Goal: Task Accomplishment & Management: Use online tool/utility

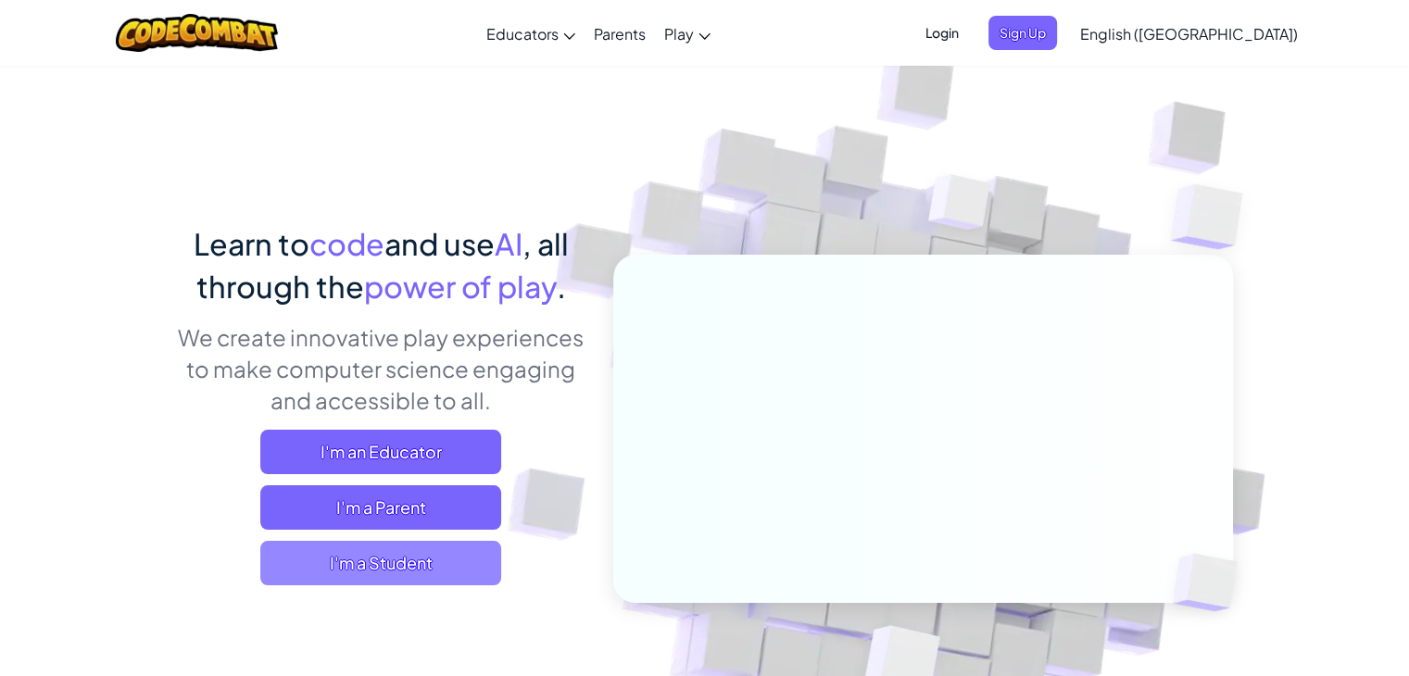
click at [440, 569] on span "I'm a Student" at bounding box center [380, 563] width 241 height 44
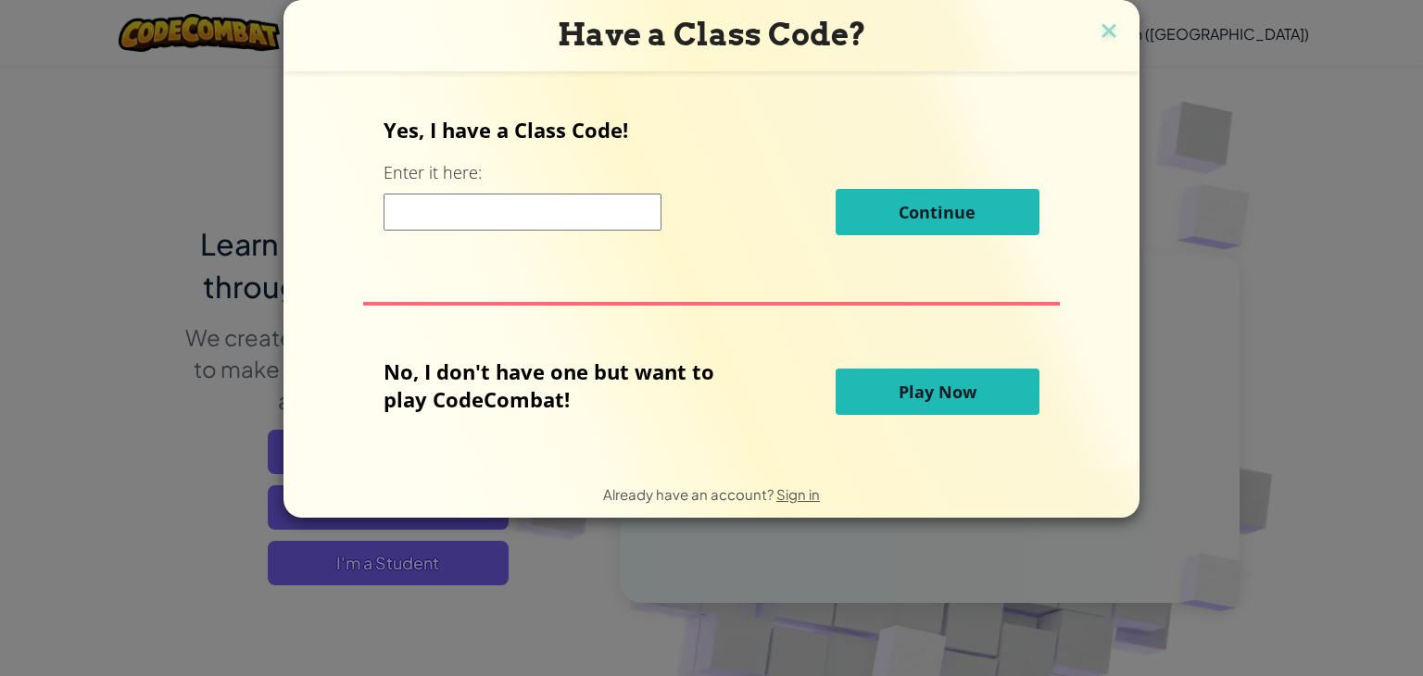
click at [538, 219] on input at bounding box center [523, 212] width 278 height 37
click at [955, 393] on span "Play Now" at bounding box center [938, 392] width 78 height 22
click at [948, 395] on span "Play Now" at bounding box center [938, 392] width 78 height 22
click at [483, 200] on input at bounding box center [523, 212] width 278 height 37
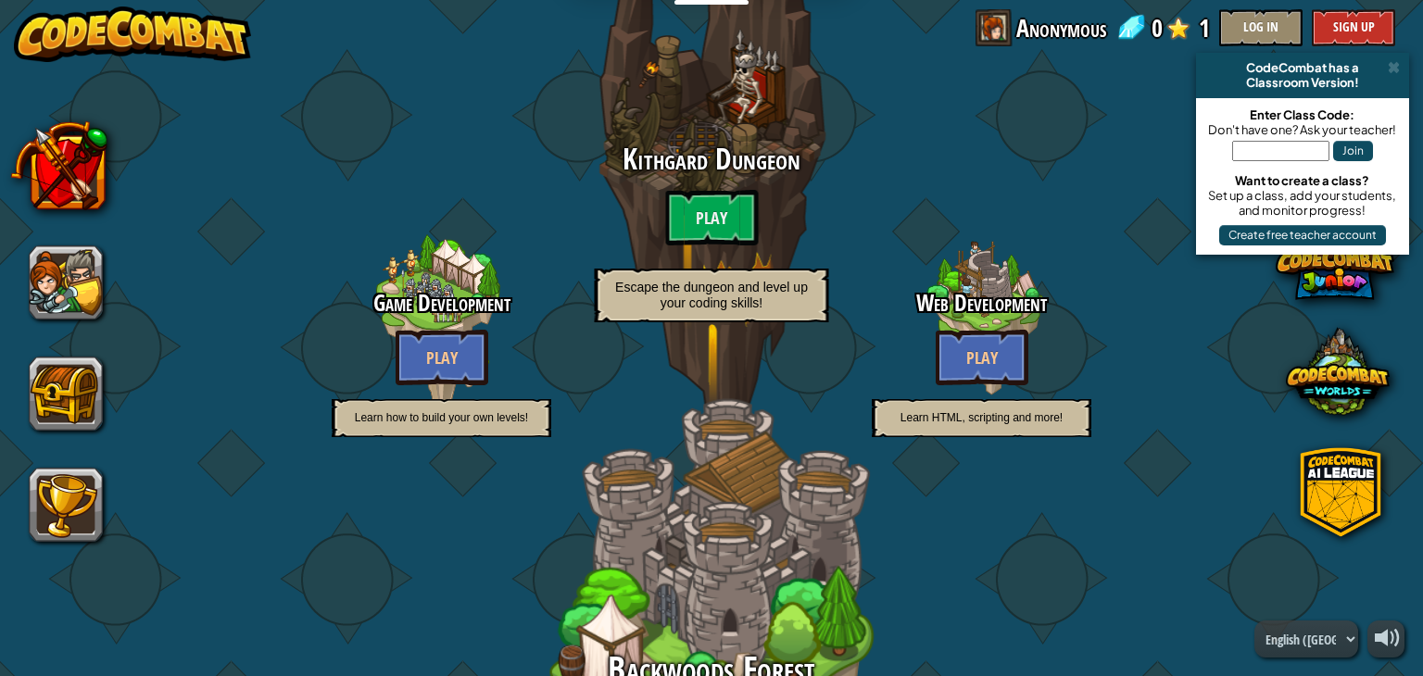
scroll to position [93, 0]
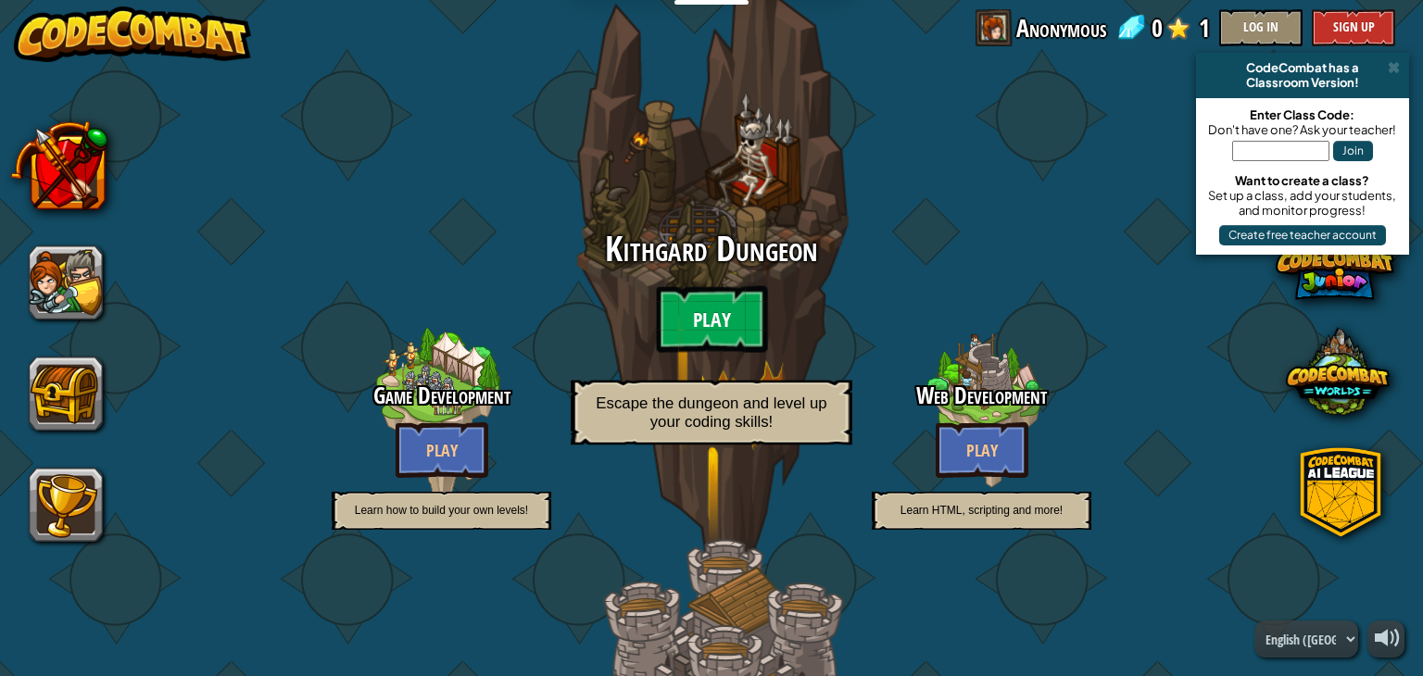
click at [698, 323] on btn "Play" at bounding box center [711, 319] width 111 height 67
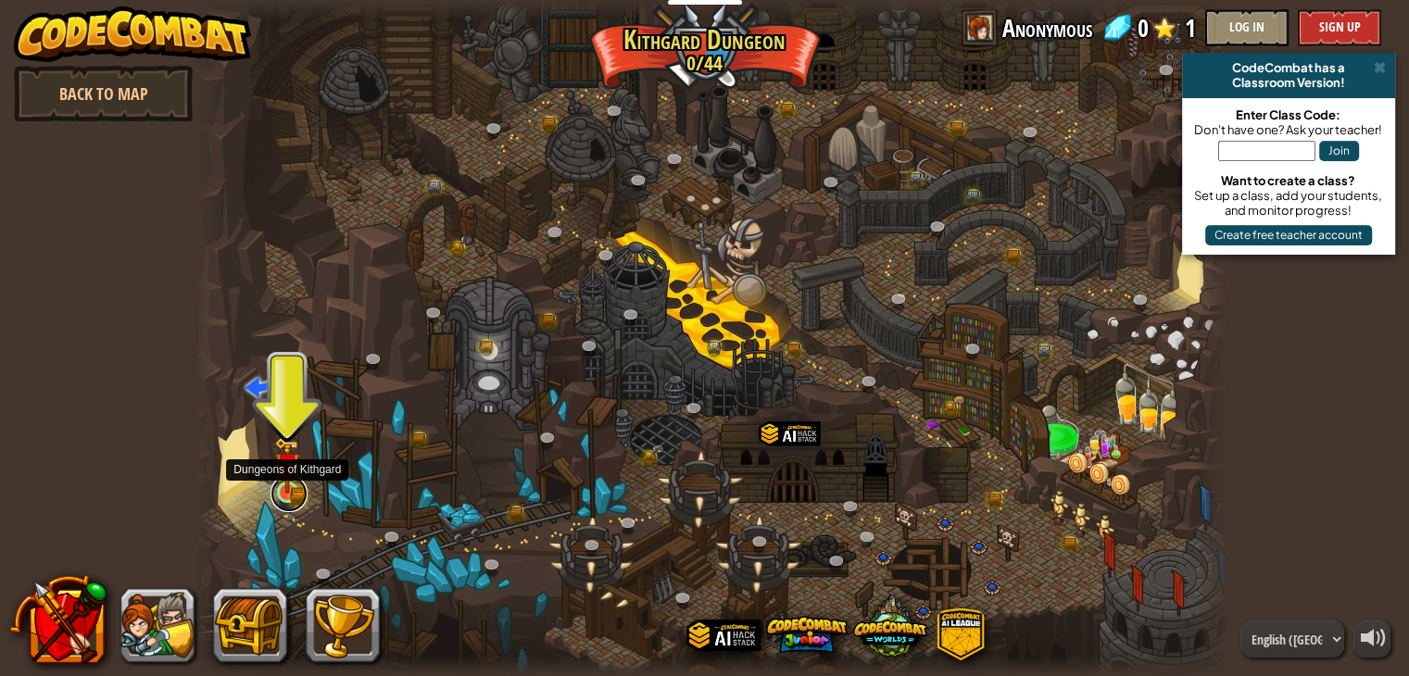
click at [293, 499] on link at bounding box center [289, 493] width 37 height 37
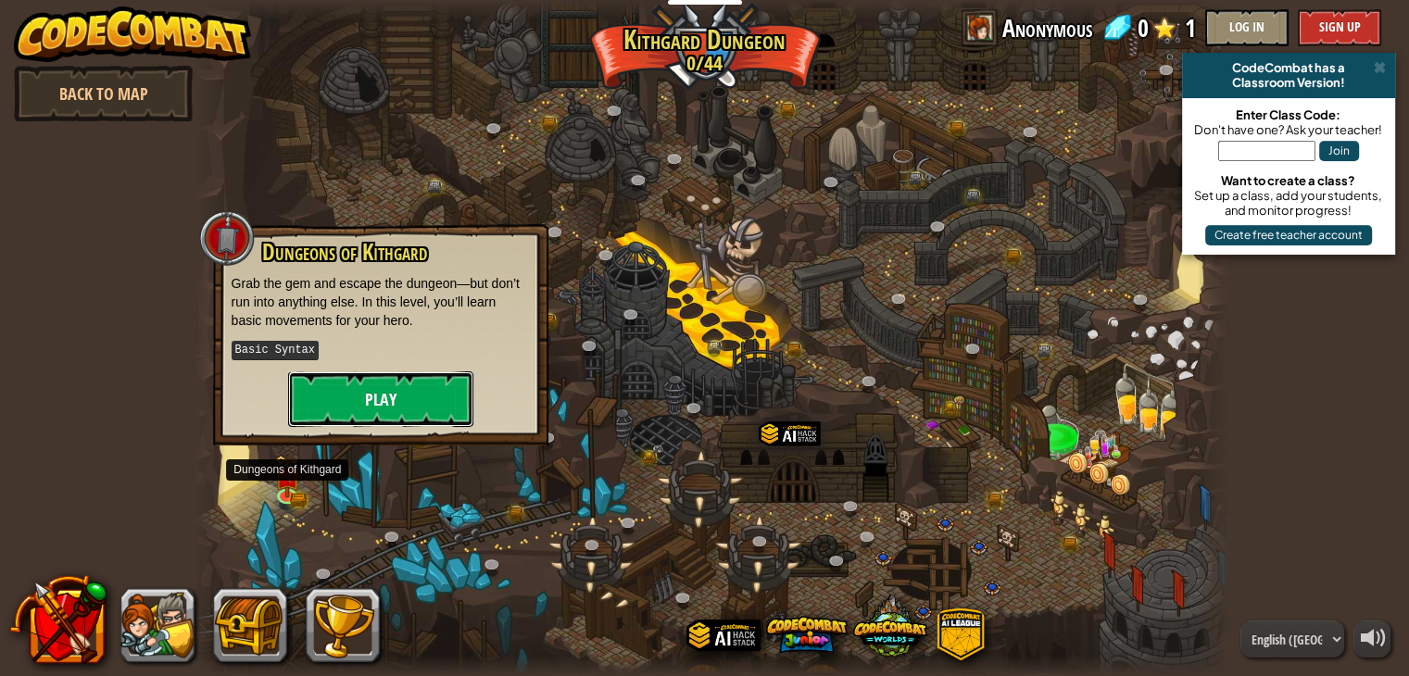
click at [389, 394] on button "Play" at bounding box center [380, 400] width 185 height 56
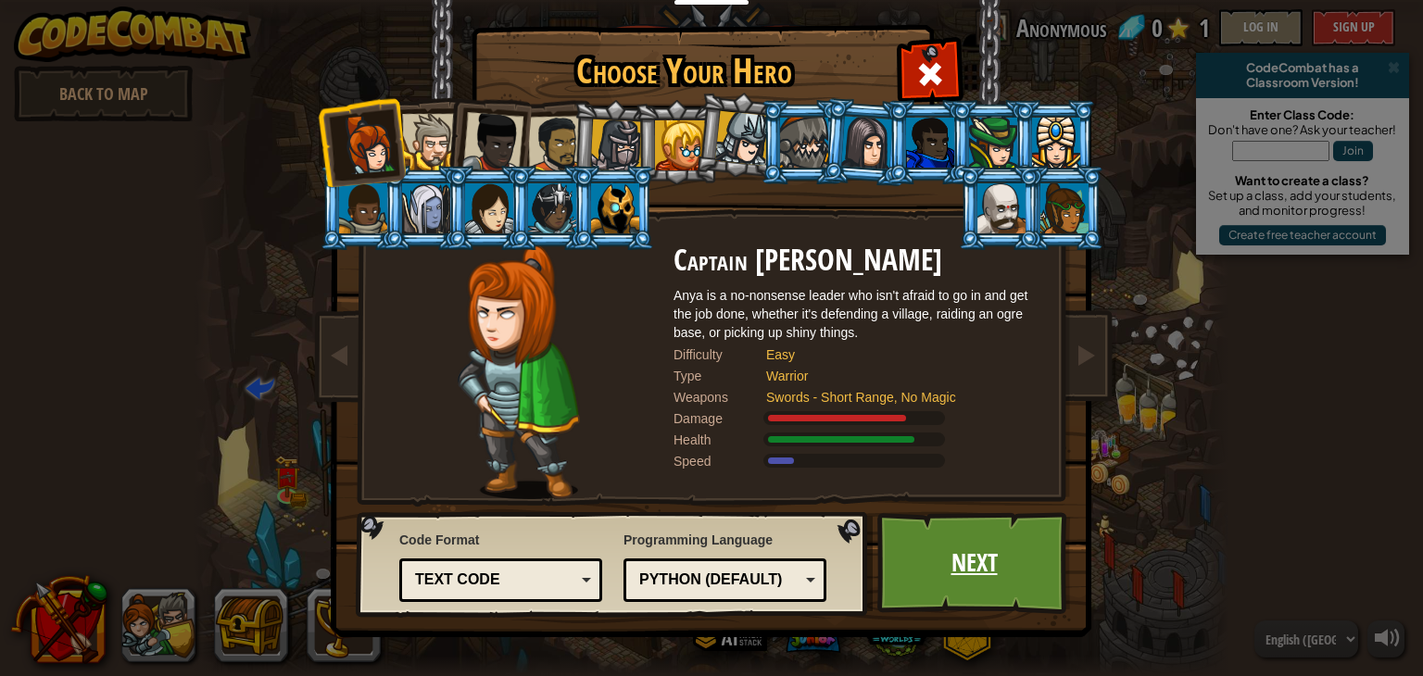
click at [983, 562] on link "Next" at bounding box center [974, 563] width 194 height 102
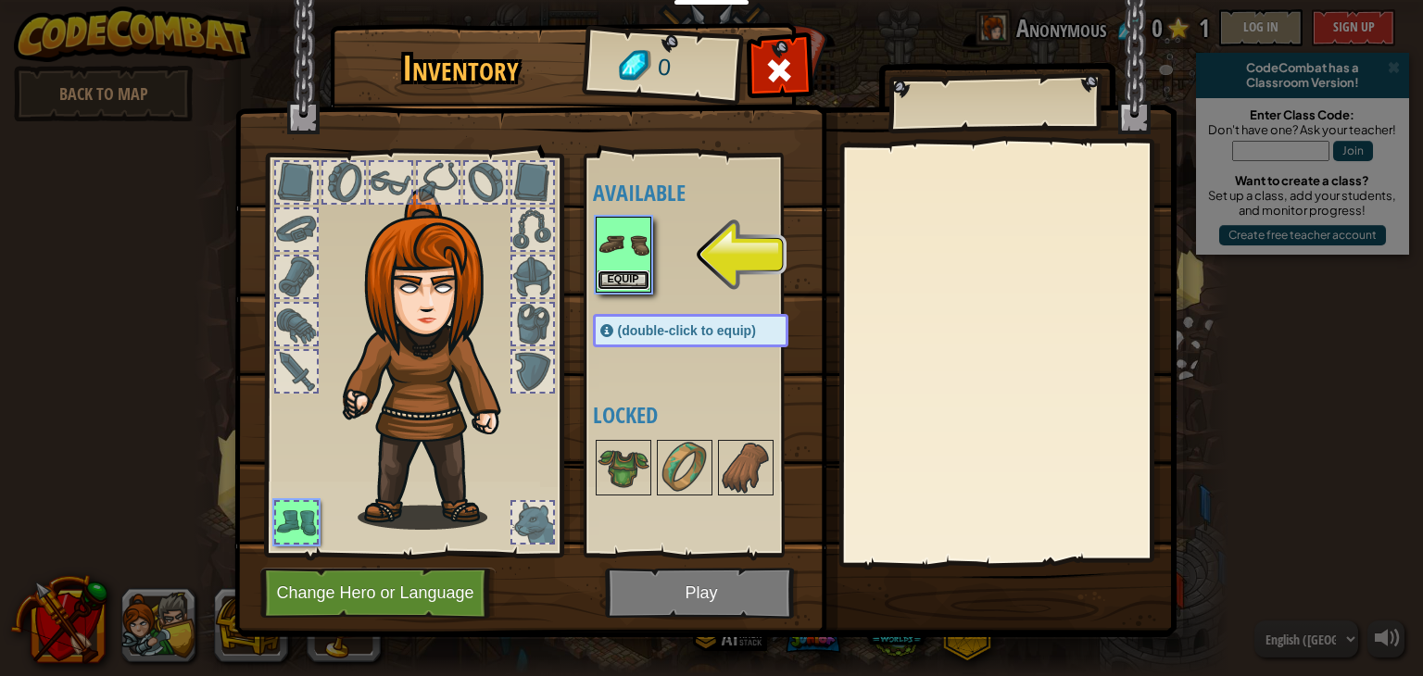
click at [623, 275] on button "Equip" at bounding box center [624, 280] width 52 height 19
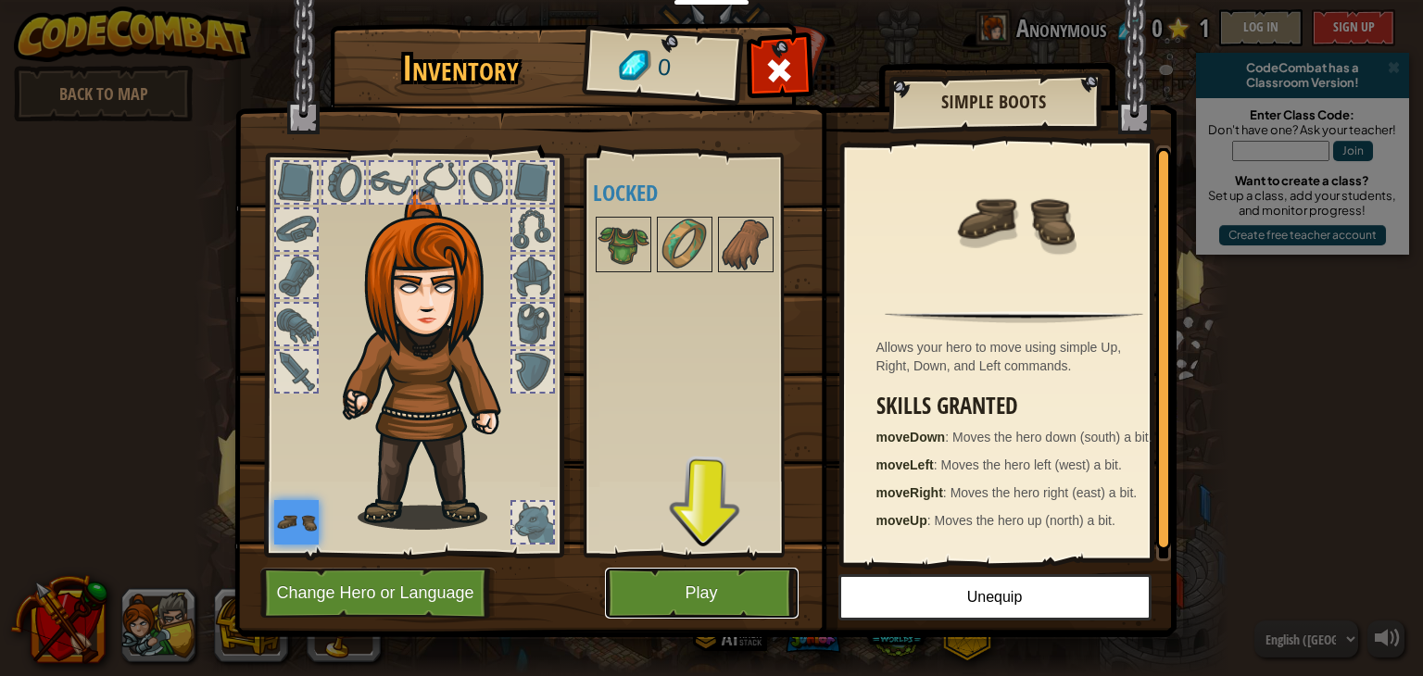
click at [753, 583] on button "Play" at bounding box center [702, 593] width 194 height 51
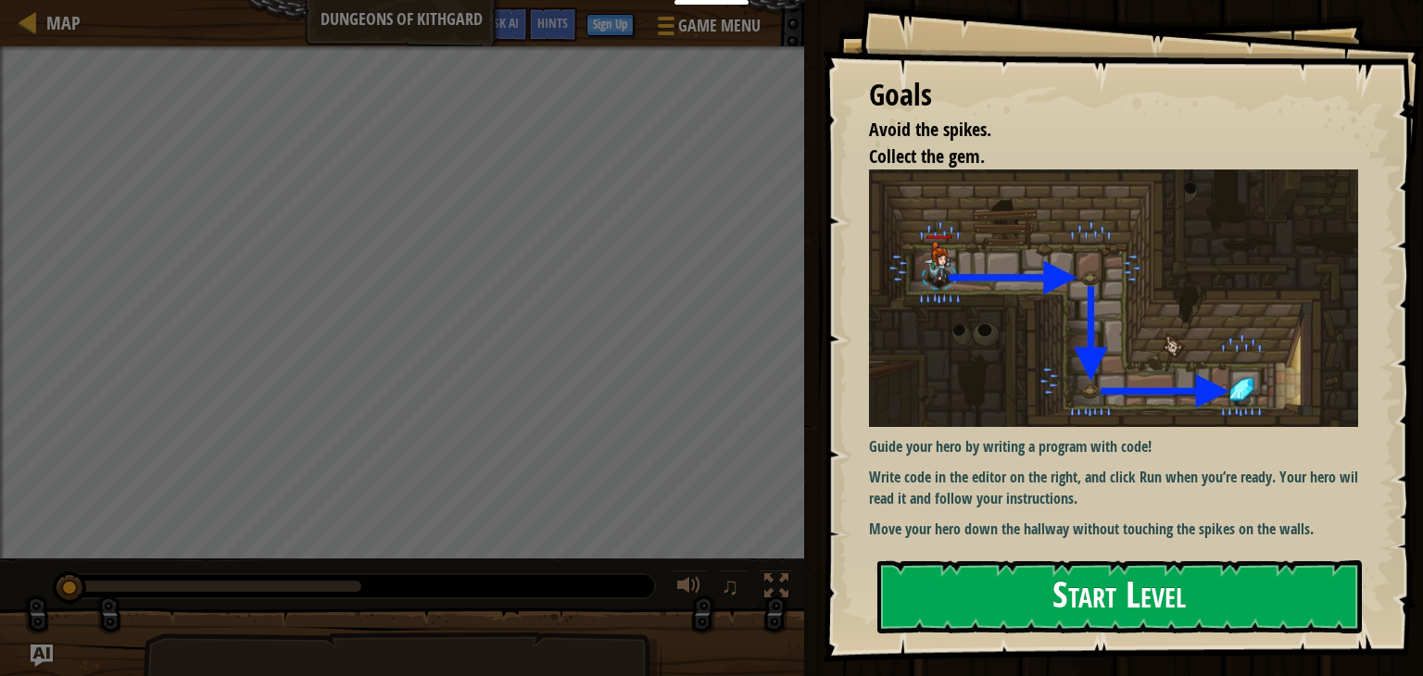
click at [1119, 594] on button "Start Level" at bounding box center [1119, 597] width 485 height 73
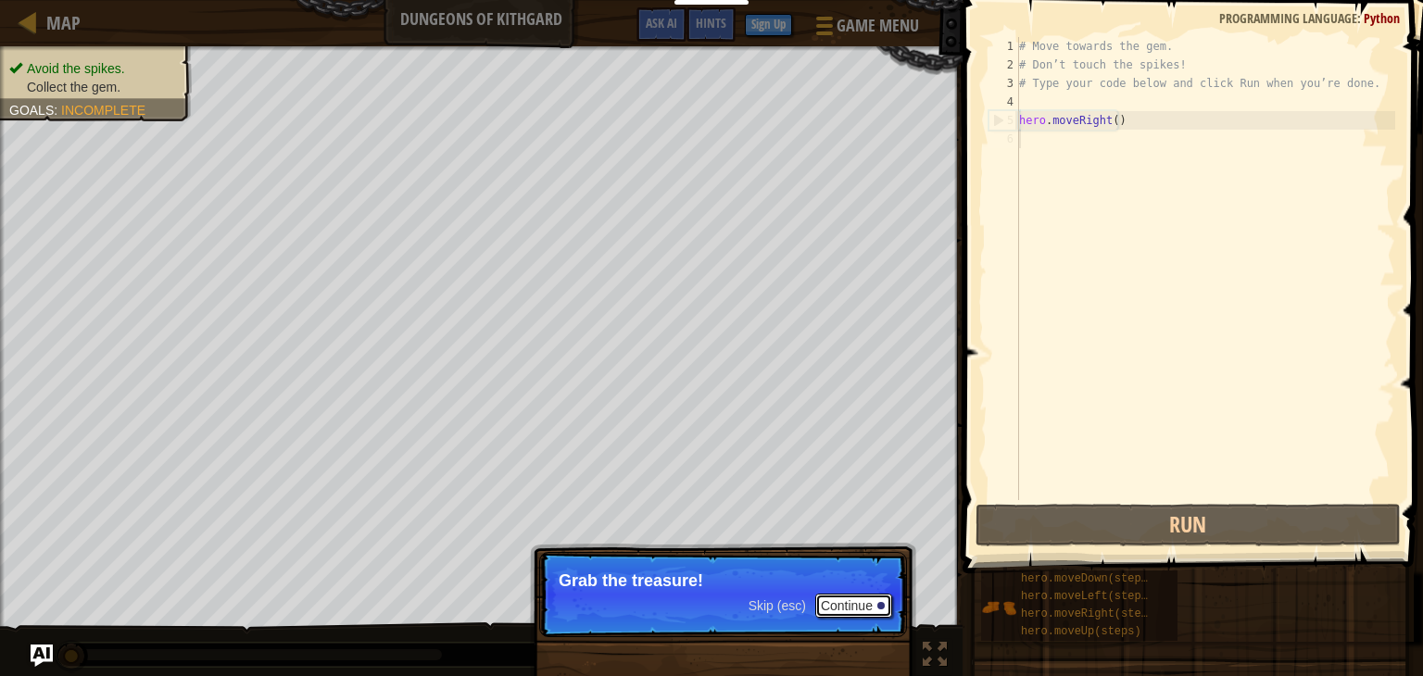
click at [840, 598] on button "Continue" at bounding box center [853, 606] width 77 height 24
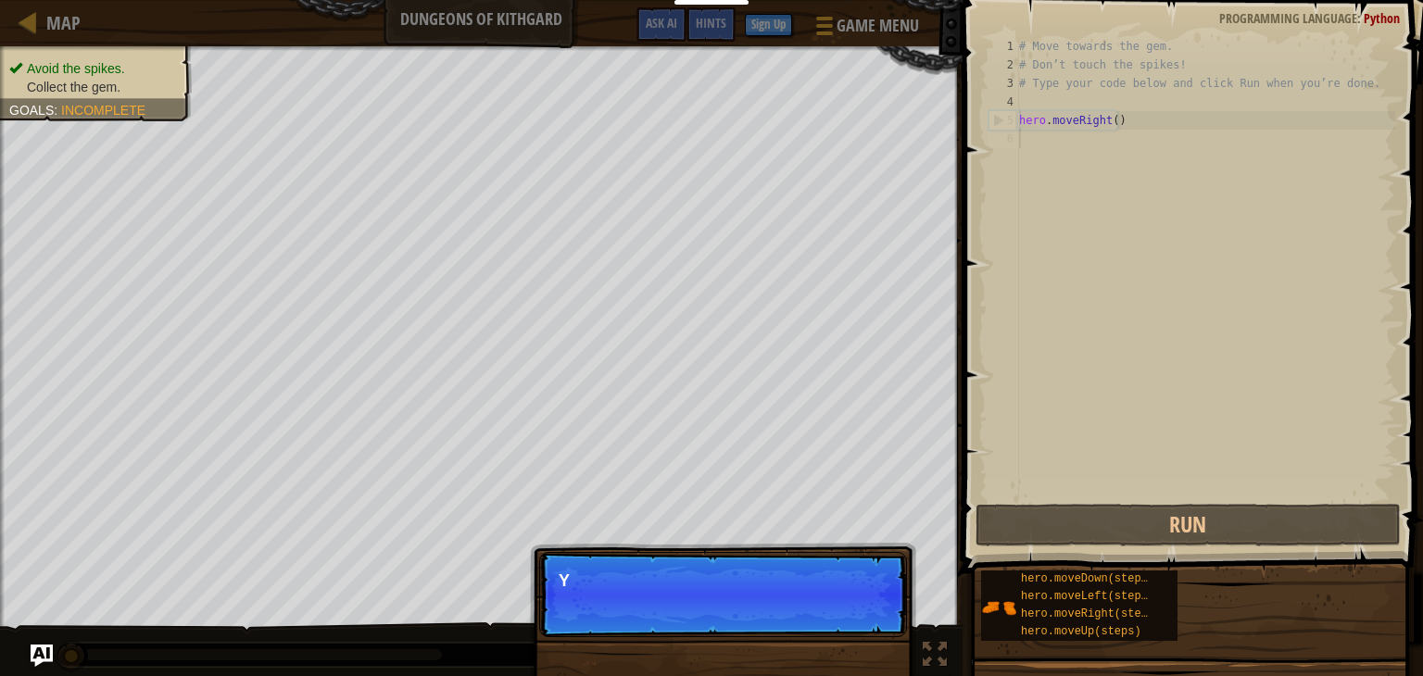
scroll to position [8, 0]
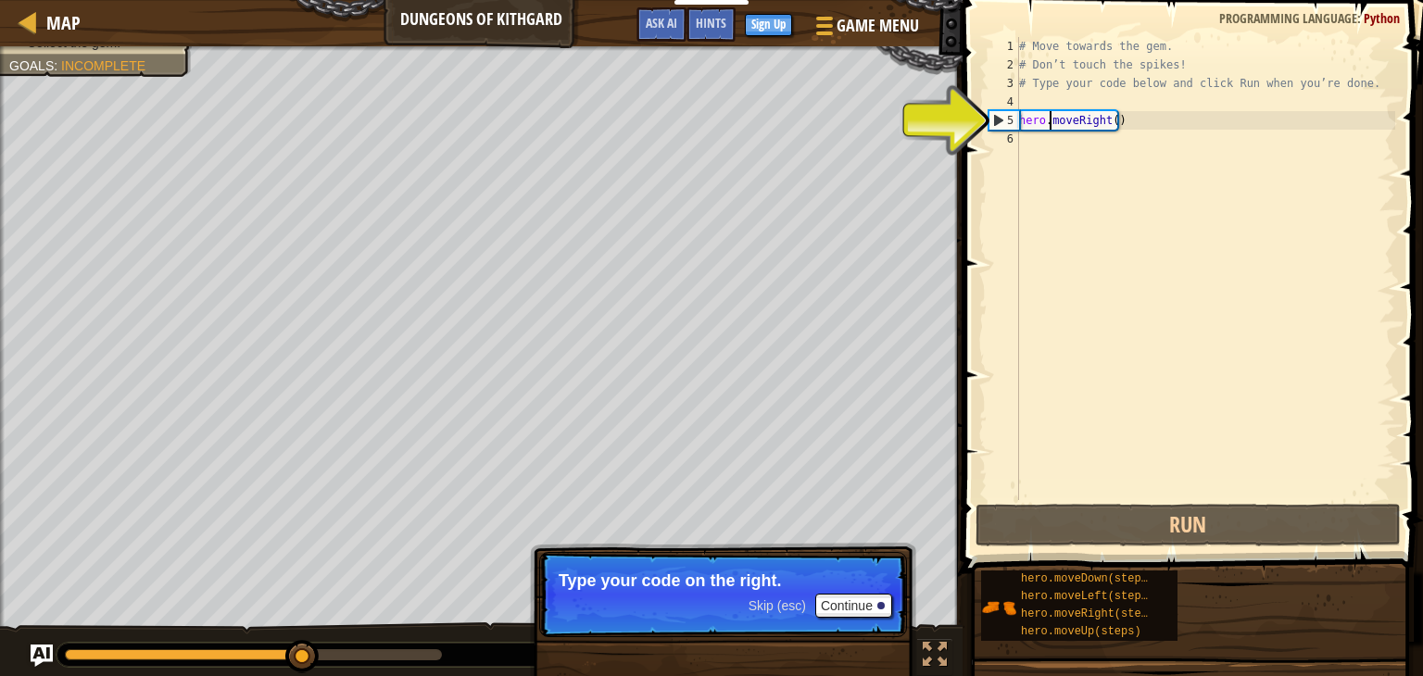
click at [1050, 127] on div "# Move towards the gem. # Don’t touch the spikes! # Type your code below and cl…" at bounding box center [1205, 287] width 380 height 500
type textarea "hero.moveRight()"
click at [1025, 132] on div "# Move towards the gem. # Don’t touch the spikes! # Type your code below and cl…" at bounding box center [1205, 287] width 380 height 500
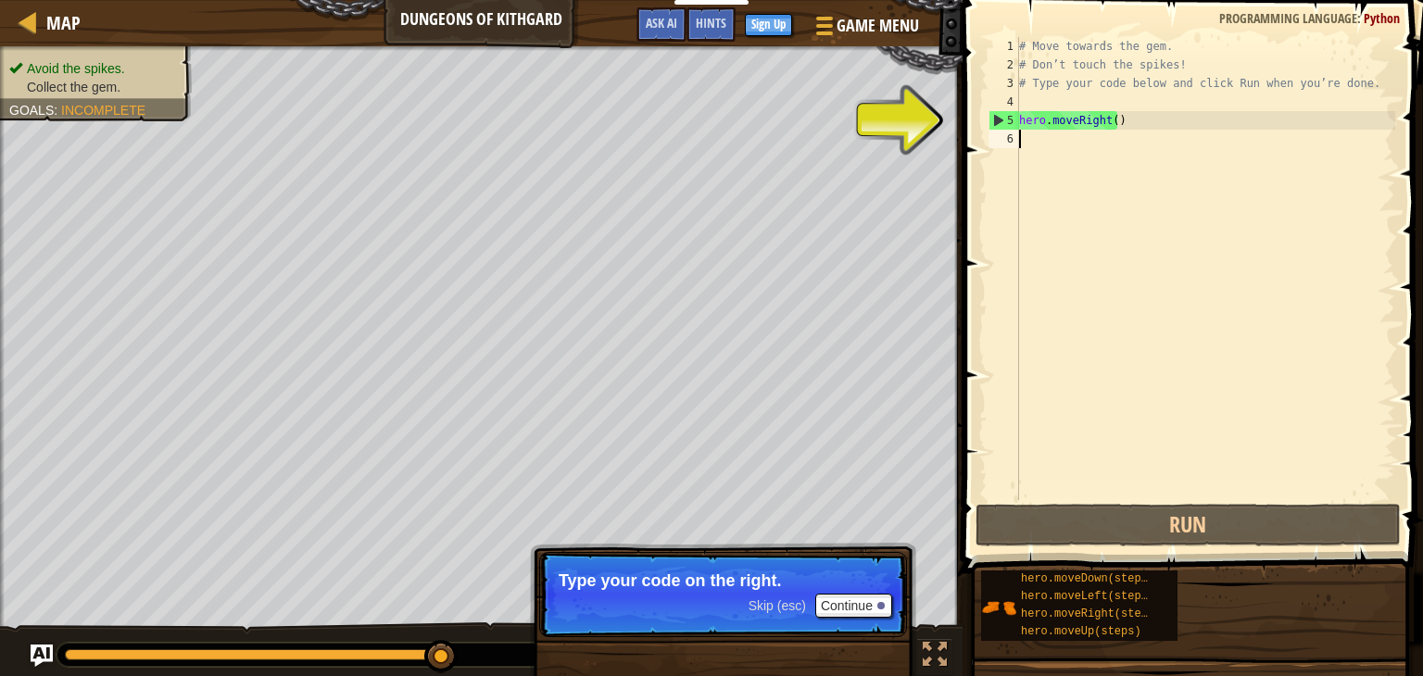
click at [1026, 131] on div "# Move towards the gem. # Don’t touch the spikes! # Type your code below and cl…" at bounding box center [1205, 287] width 380 height 500
click at [1002, 125] on div "5" at bounding box center [1004, 120] width 30 height 19
click at [1001, 121] on div "5" at bounding box center [1004, 120] width 30 height 19
type textarea "hero.moveRight()"
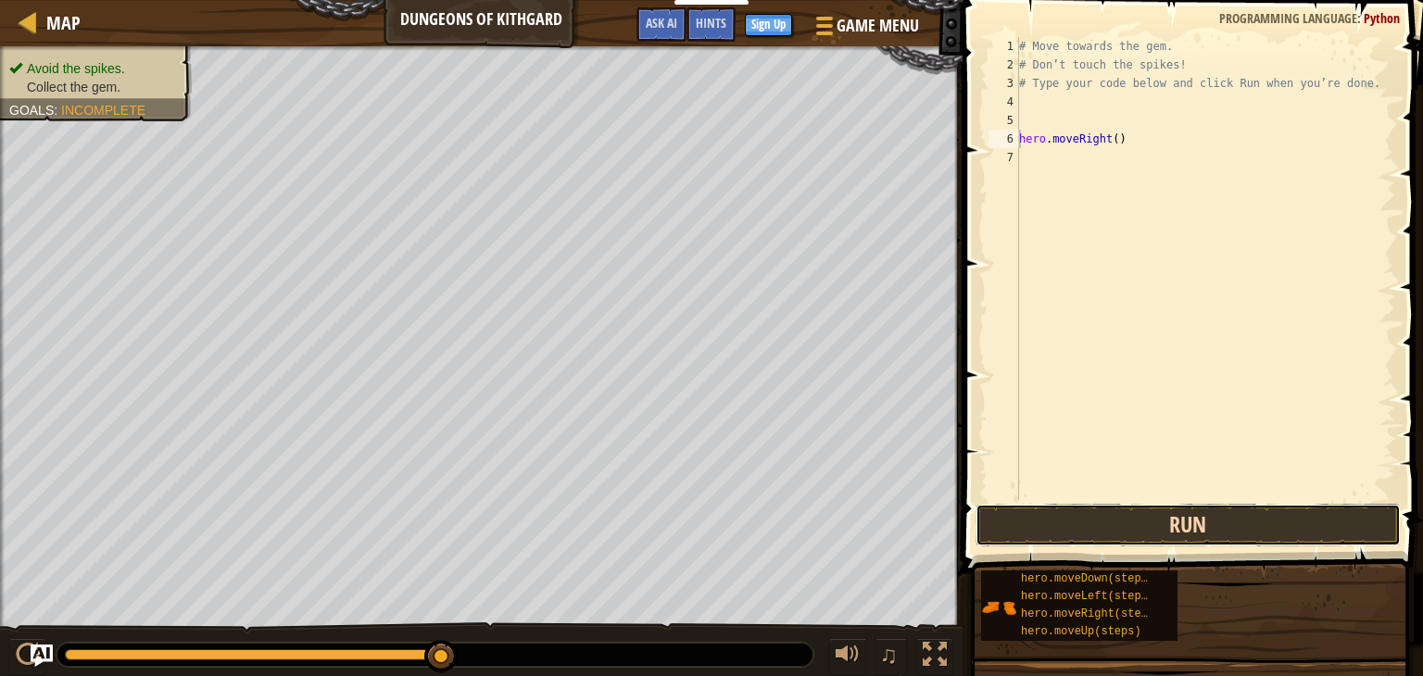
click at [1185, 516] on button "Run" at bounding box center [1188, 525] width 425 height 43
click at [1099, 532] on button "Run" at bounding box center [1188, 525] width 425 height 43
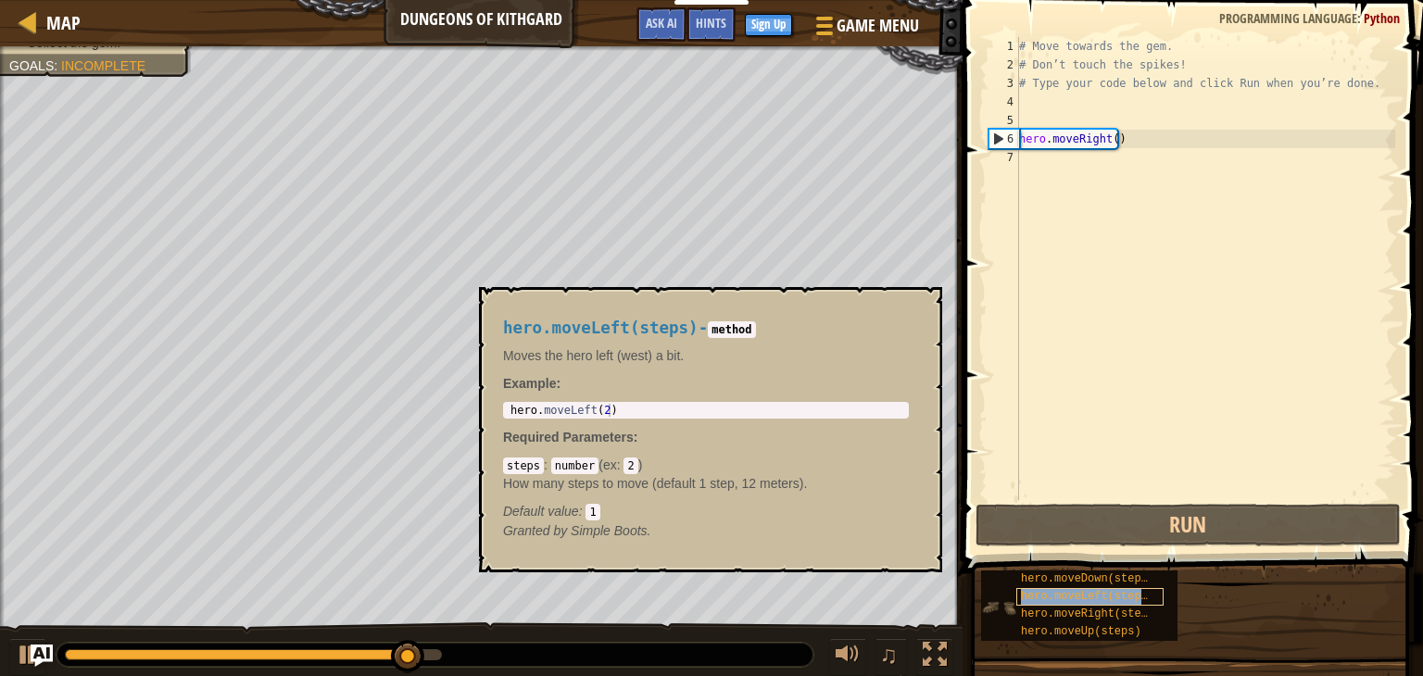
click at [1059, 595] on span "hero.moveLeft(steps)" at bounding box center [1087, 596] width 133 height 13
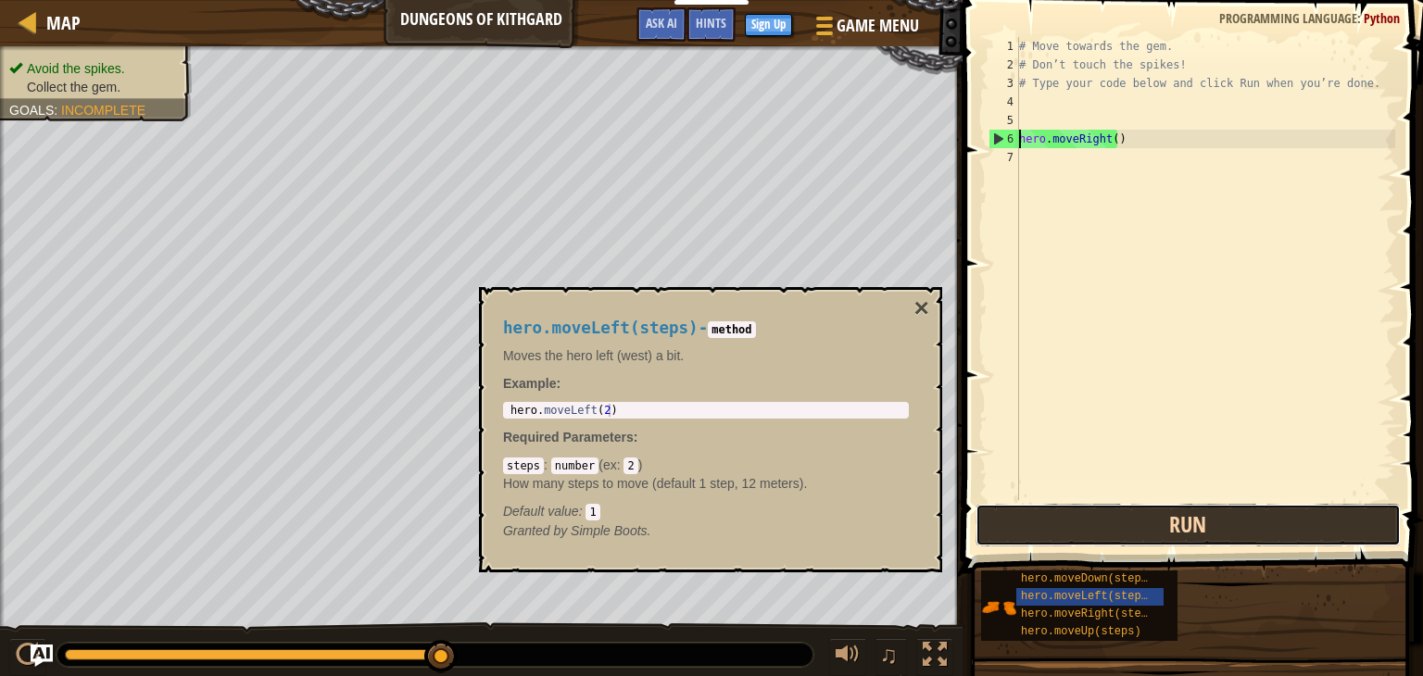
click at [1097, 538] on button "Run" at bounding box center [1188, 525] width 425 height 43
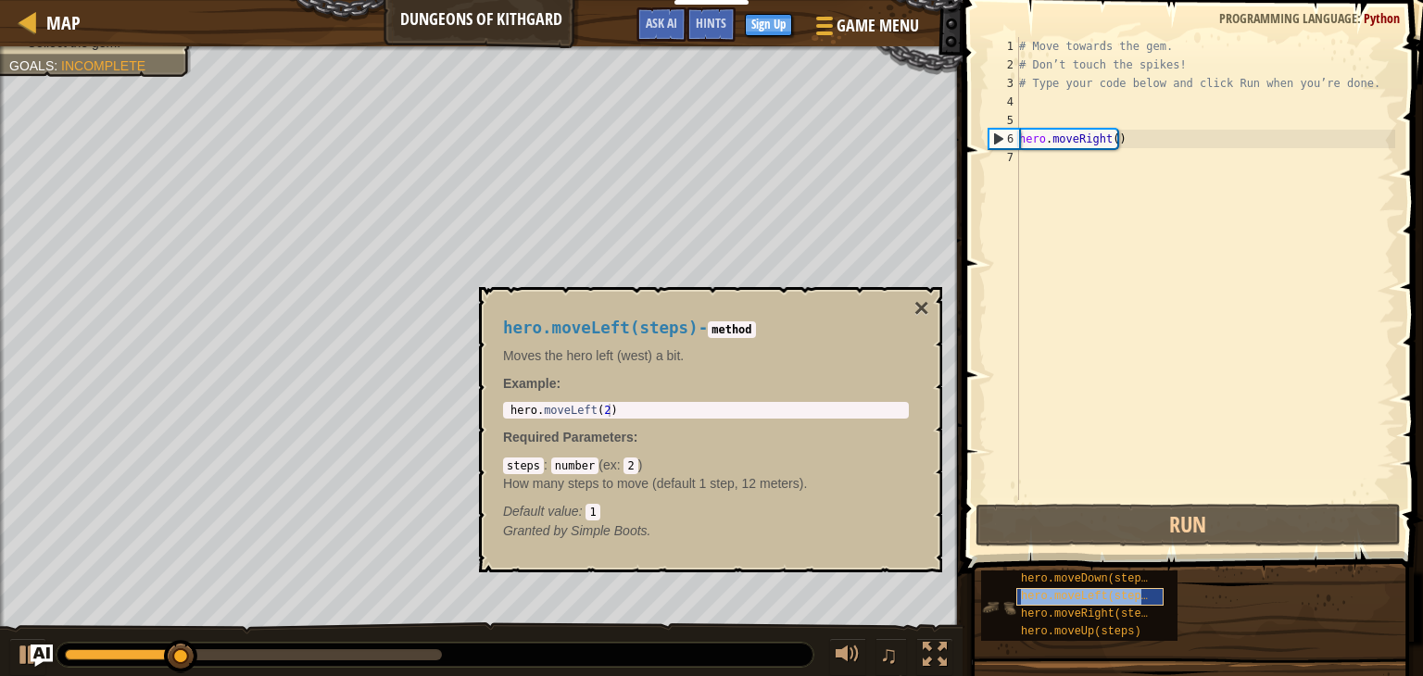
click at [1064, 590] on span "hero.moveLeft(steps)" at bounding box center [1087, 596] width 133 height 13
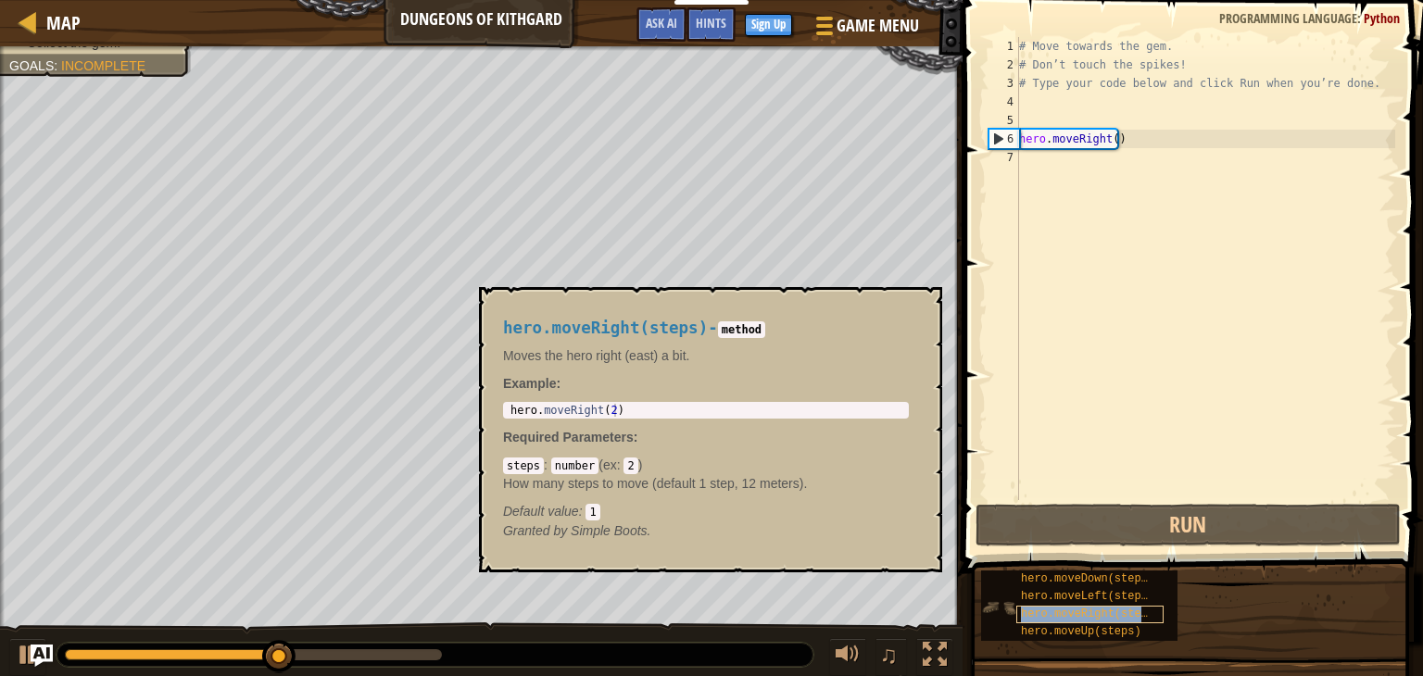
click at [1062, 620] on span "hero.moveRight(steps)" at bounding box center [1091, 614] width 140 height 13
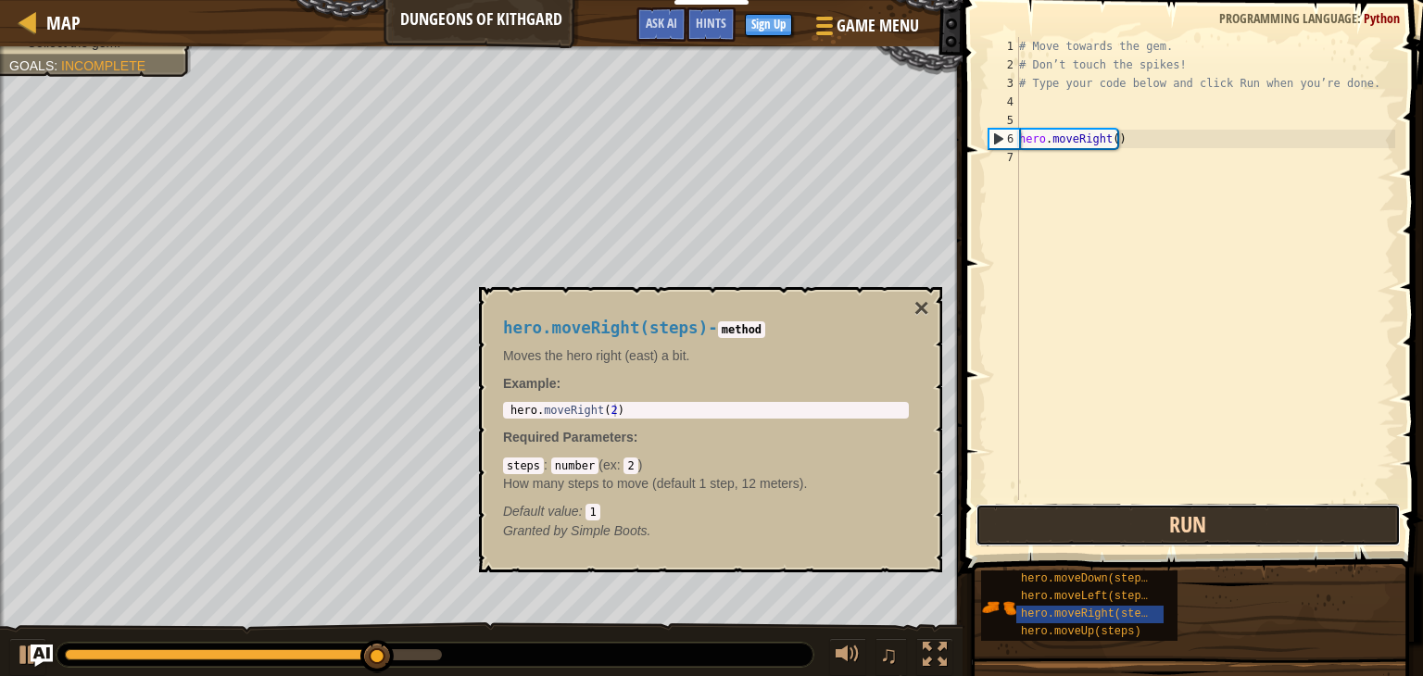
click at [1078, 515] on button "Run" at bounding box center [1188, 525] width 425 height 43
click at [1076, 522] on button "Run" at bounding box center [1188, 525] width 425 height 43
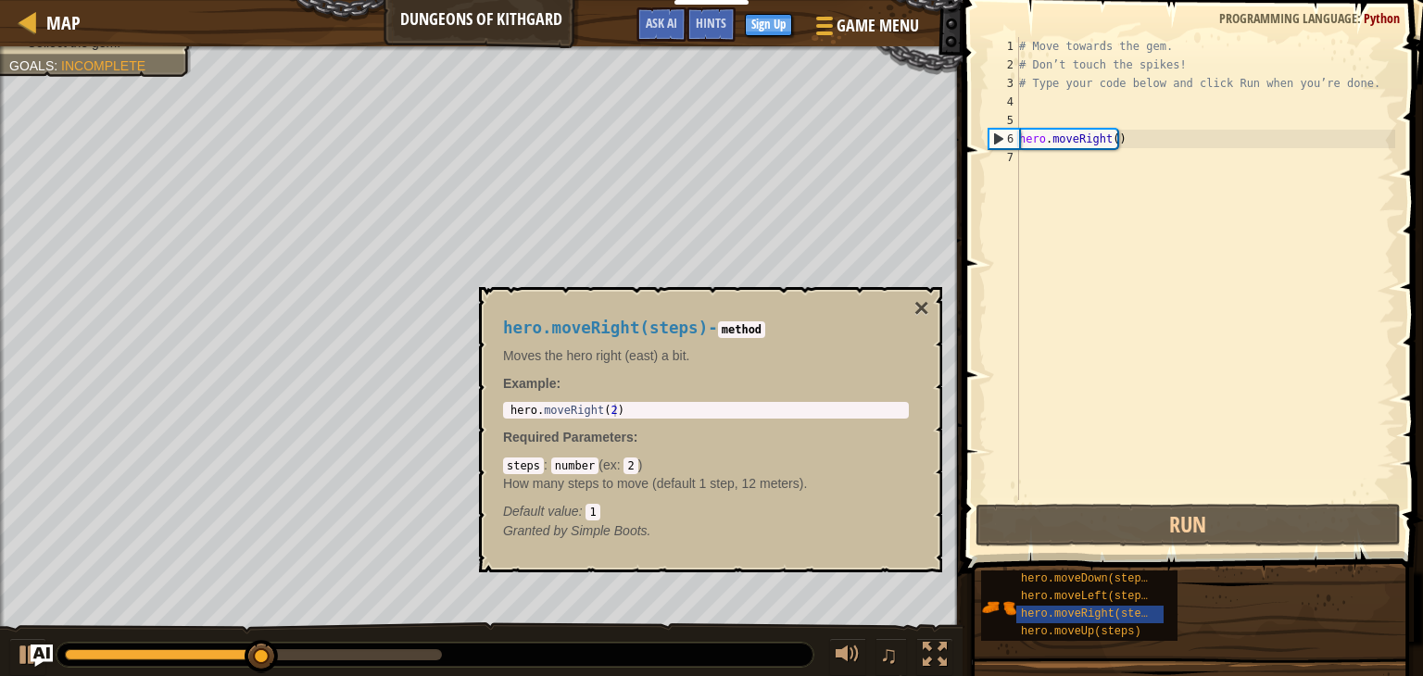
type textarea "hero.moveRight(2)"
click at [676, 416] on div "hero . moveRight ( 2 )" at bounding box center [706, 423] width 398 height 39
click at [586, 512] on code "1" at bounding box center [593, 512] width 14 height 17
